Goal: Use online tool/utility: Utilize a website feature to perform a specific function

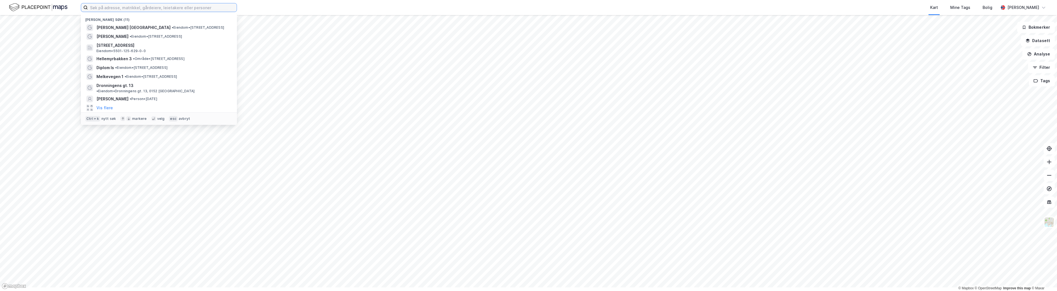
click at [237, 12] on input at bounding box center [162, 7] width 149 height 8
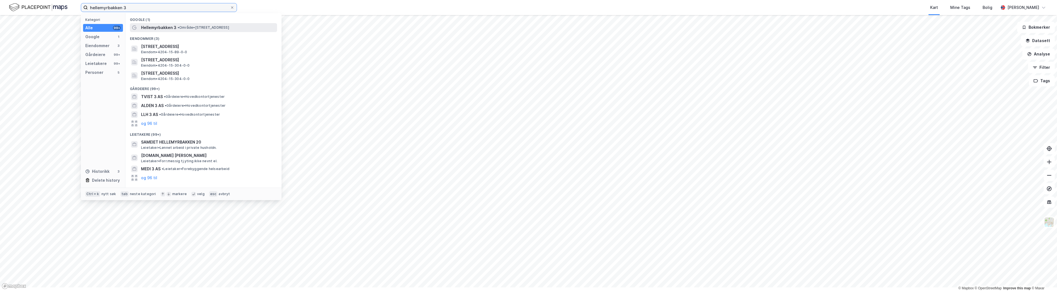
type input "hellemyrbakken 3"
click at [176, 31] on span "Hellemyrbakken 3" at bounding box center [158, 27] width 35 height 7
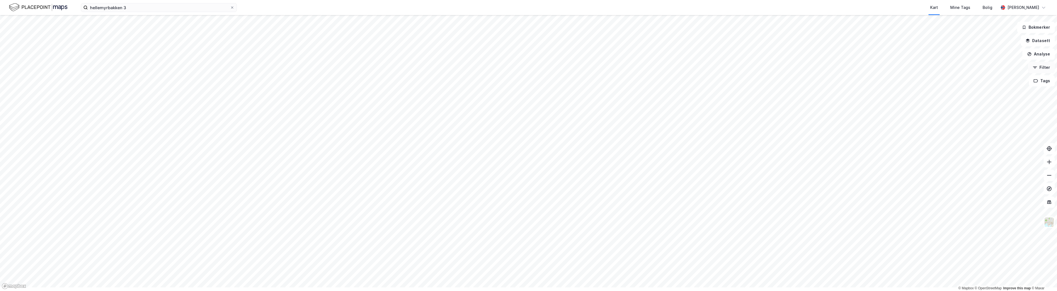
click at [1035, 73] on button "Filter" at bounding box center [1041, 67] width 27 height 11
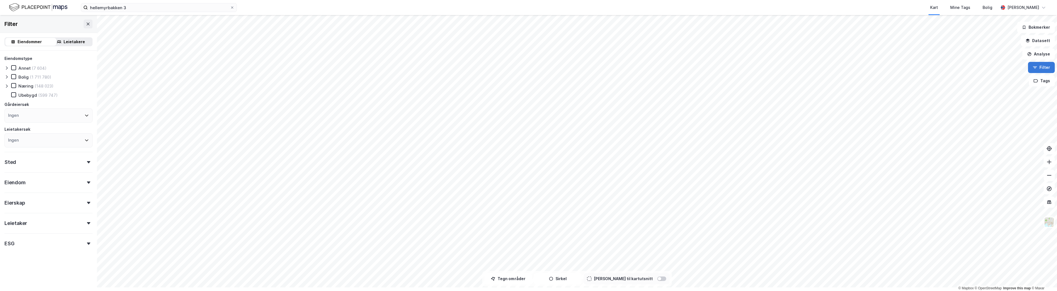
click at [1035, 73] on button "Filter" at bounding box center [1041, 67] width 27 height 11
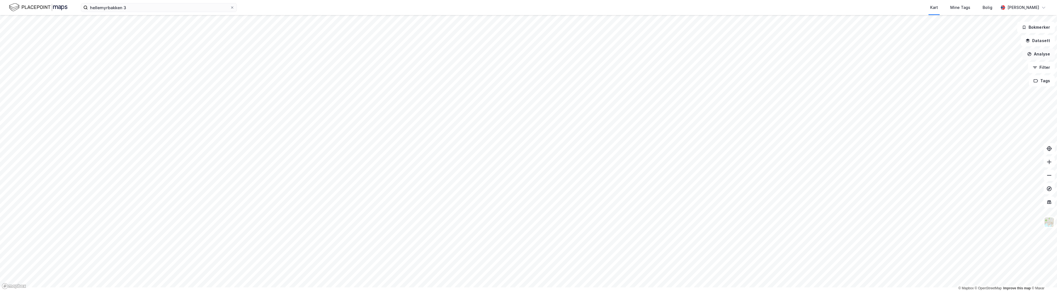
click at [1037, 60] on button "Analyse" at bounding box center [1038, 53] width 32 height 11
click at [979, 68] on div "Tegn område" at bounding box center [990, 66] width 48 height 5
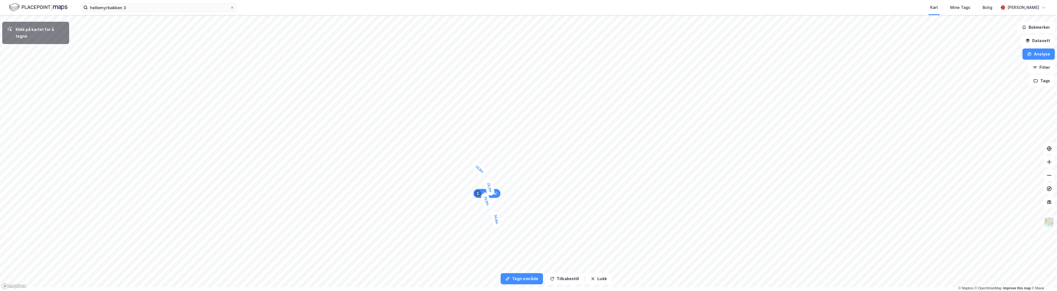
click at [473, 167] on div "15,8m" at bounding box center [479, 169] width 17 height 17
click at [461, 159] on div "12,2m" at bounding box center [467, 159] width 18 height 16
click at [458, 146] on div "11,9m" at bounding box center [459, 149] width 11 height 18
click at [460, 134] on div "11m" at bounding box center [459, 136] width 10 height 15
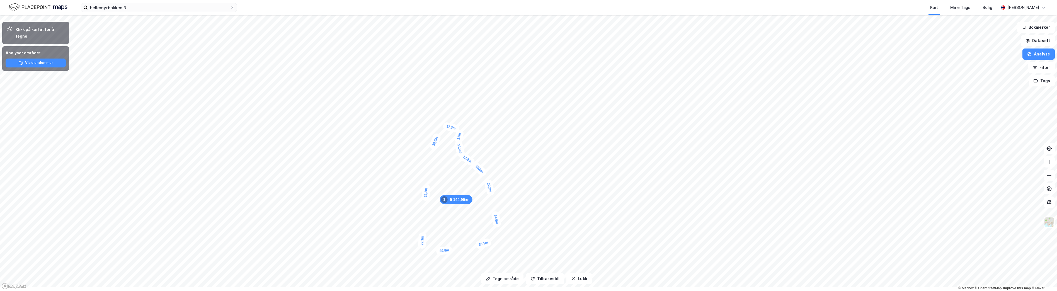
click at [440, 143] on div "30,5m" at bounding box center [434, 141] width 13 height 18
click at [453, 203] on div "5 144,99㎡ 1" at bounding box center [456, 199] width 33 height 9
click at [592, 278] on button "Lukk" at bounding box center [578, 278] width 25 height 11
